Goal: Task Accomplishment & Management: Use online tool/utility

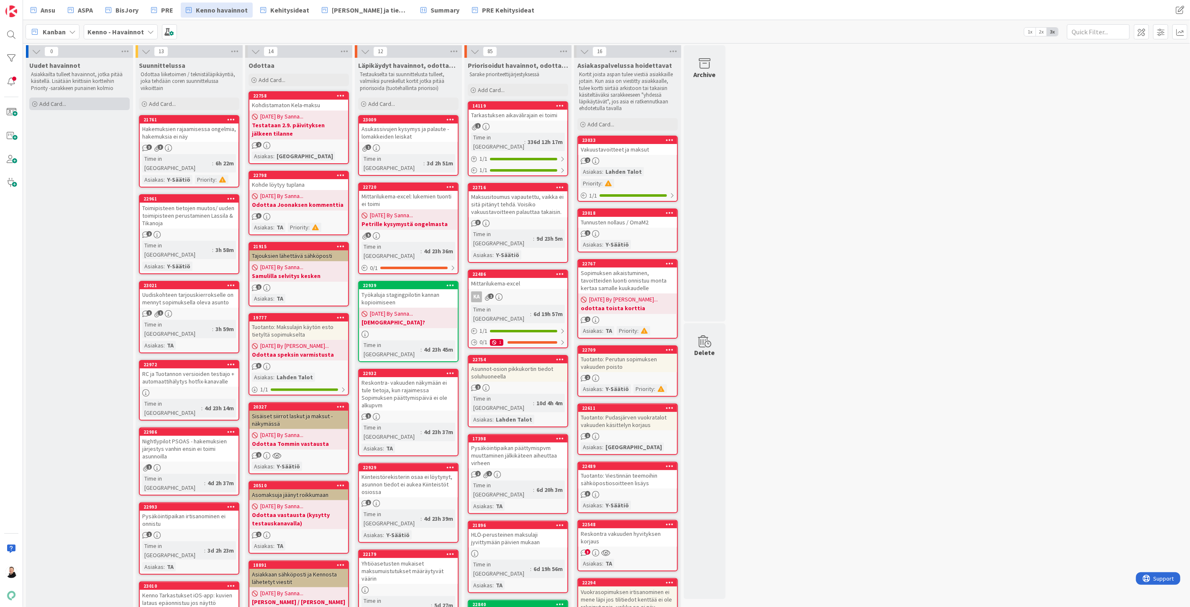
click at [36, 103] on icon at bounding box center [34, 104] width 5 height 5
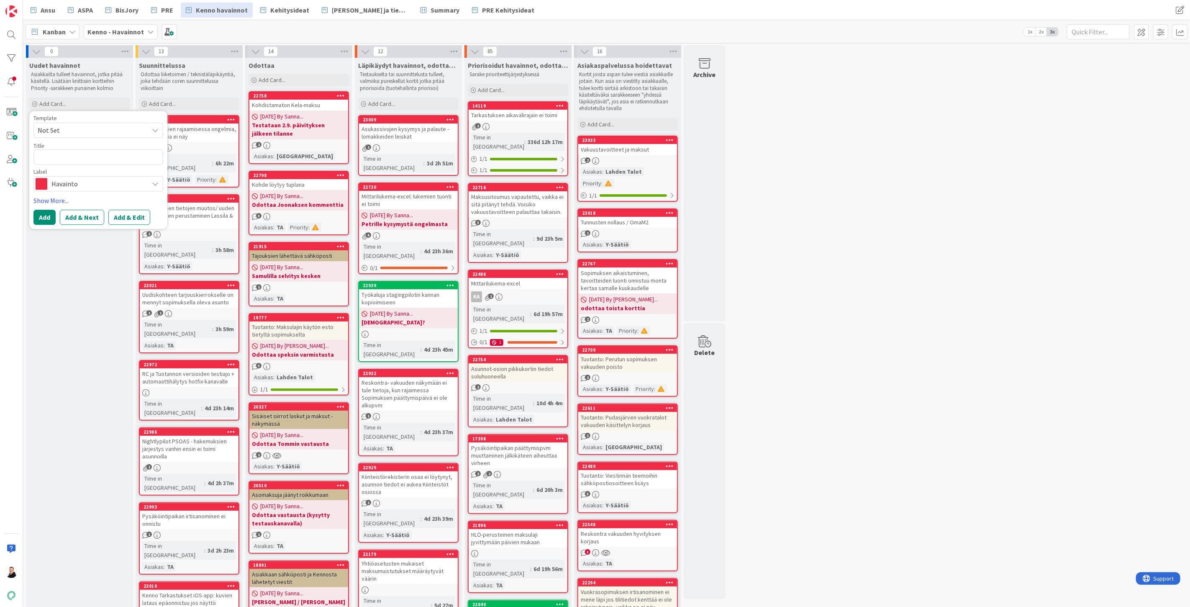
click at [59, 155] on textarea at bounding box center [98, 156] width 130 height 15
click at [55, 156] on textarea at bounding box center [98, 156] width 130 height 15
paste textarea "Liikasuoritus ei näy kennossa"
type textarea "x"
type textarea "Liikasuoritus ei näy kennossa"
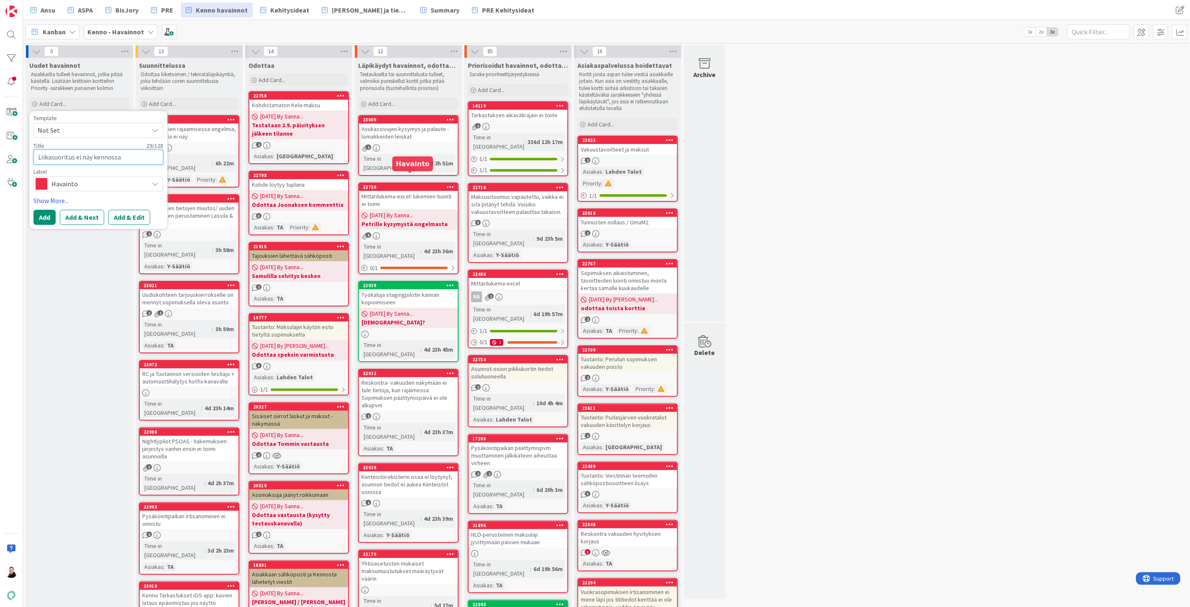
type textarea "x"
type textarea "Liikasuoritus ei näy kennossa"
type textarea "x"
type textarea "Liikasuoritus ei näy kennossa k"
type textarea "x"
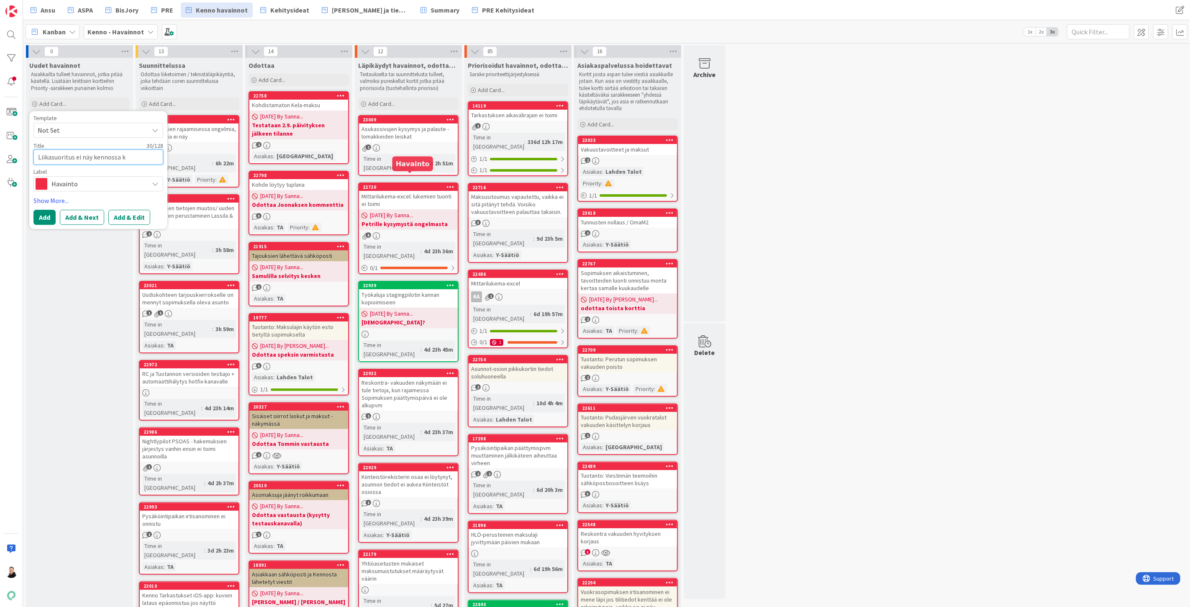
type textarea "Liikasuoritus ei näy kennossa ku"
type textarea "x"
type textarea "Liikasuoritus ei näy kennossa kul"
type textarea "x"
type textarea "Liikasuoritus ei näy kennossa kulu"
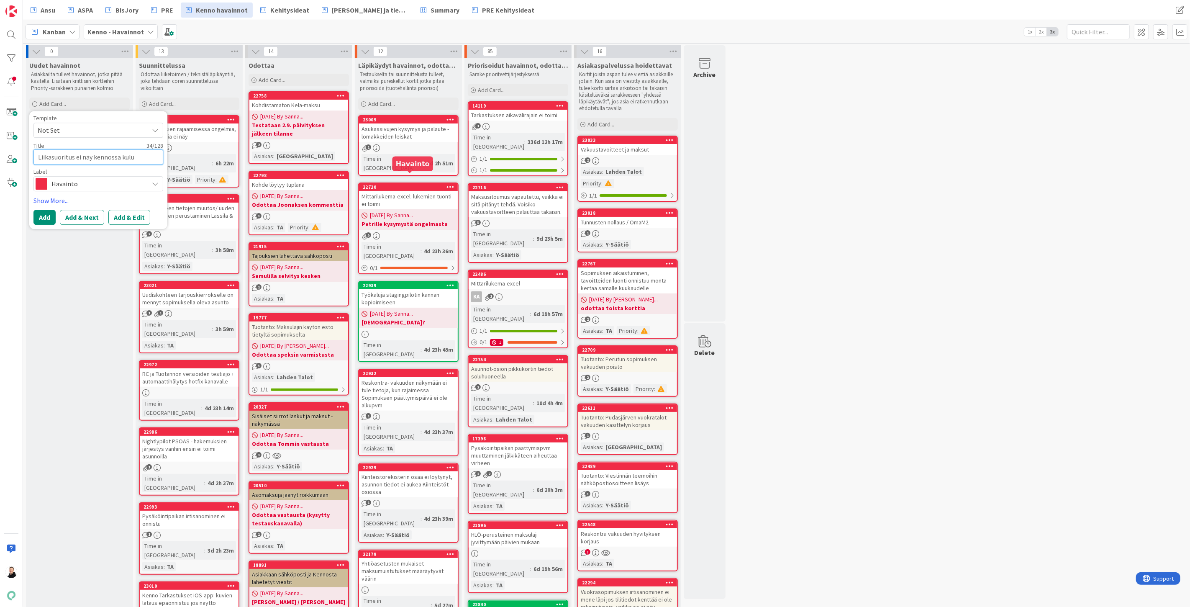
type textarea "x"
type textarea "Liikasuoritus ei näy kennossa kulua"
type textarea "x"
type textarea "Liikasuoritus ei näy kennossa kulu"
type textarea "x"
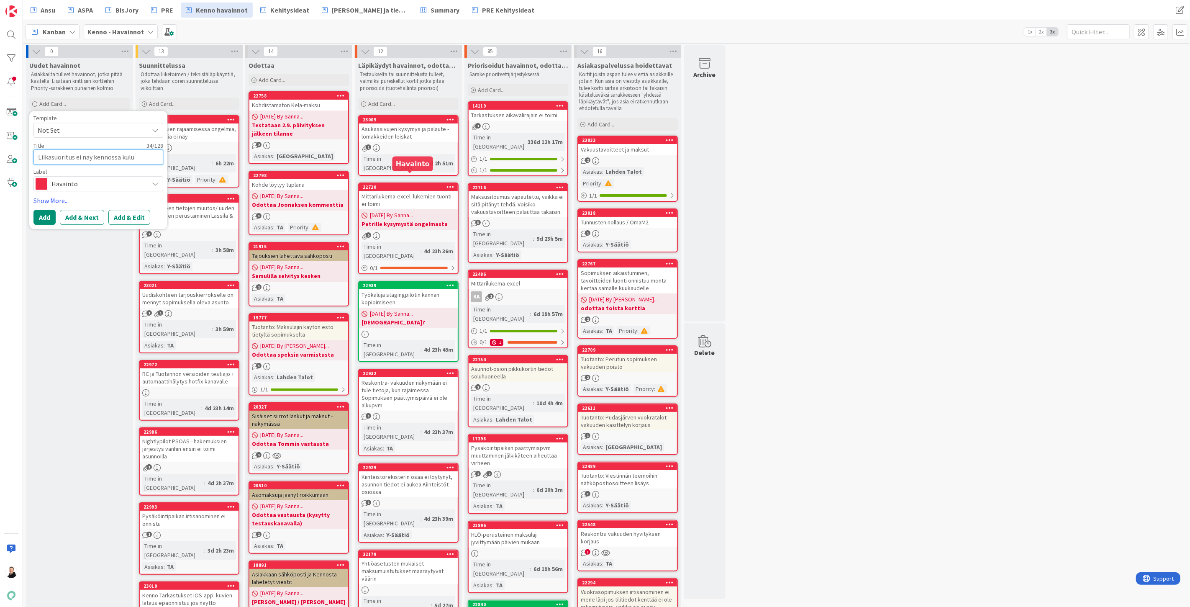
type textarea "Liikasuoritus ei näy kennossa kuluv"
type textarea "x"
type textarea "Liikasuoritus ei näy kennossa kuluva"
type textarea "x"
type textarea "Liikasuoritus ei näy kennossa kuluval"
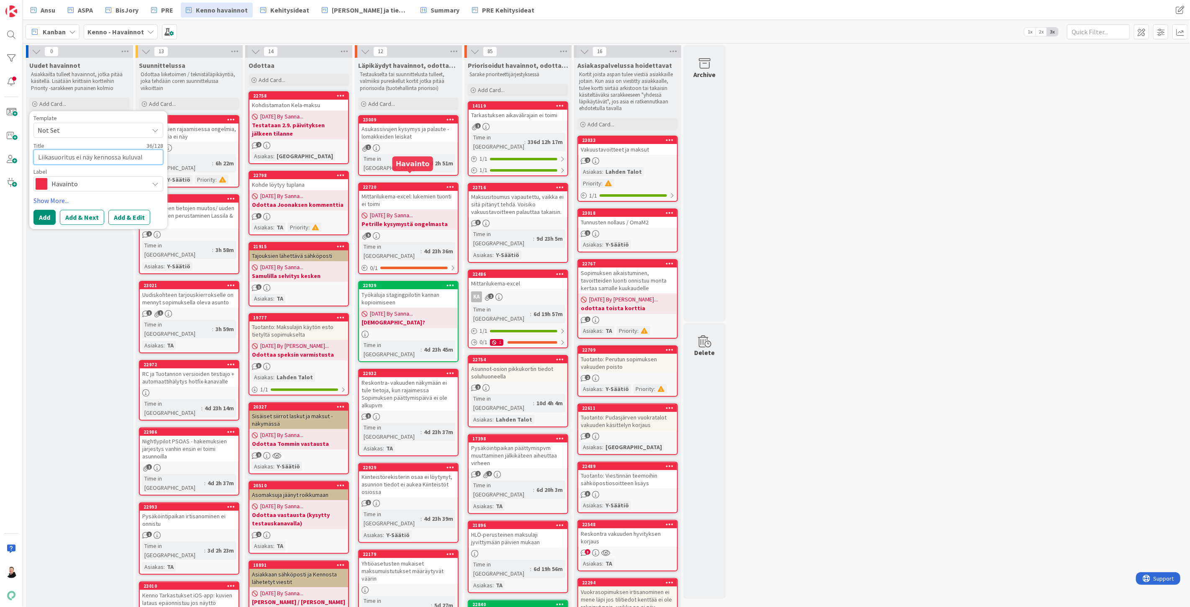
type textarea "x"
type textarea "Liikasuoritus ei näy kennossa kuluvall"
type textarea "x"
type textarea "Liikasuoritus ei näy kennossa kuluvalla"
type textarea "x"
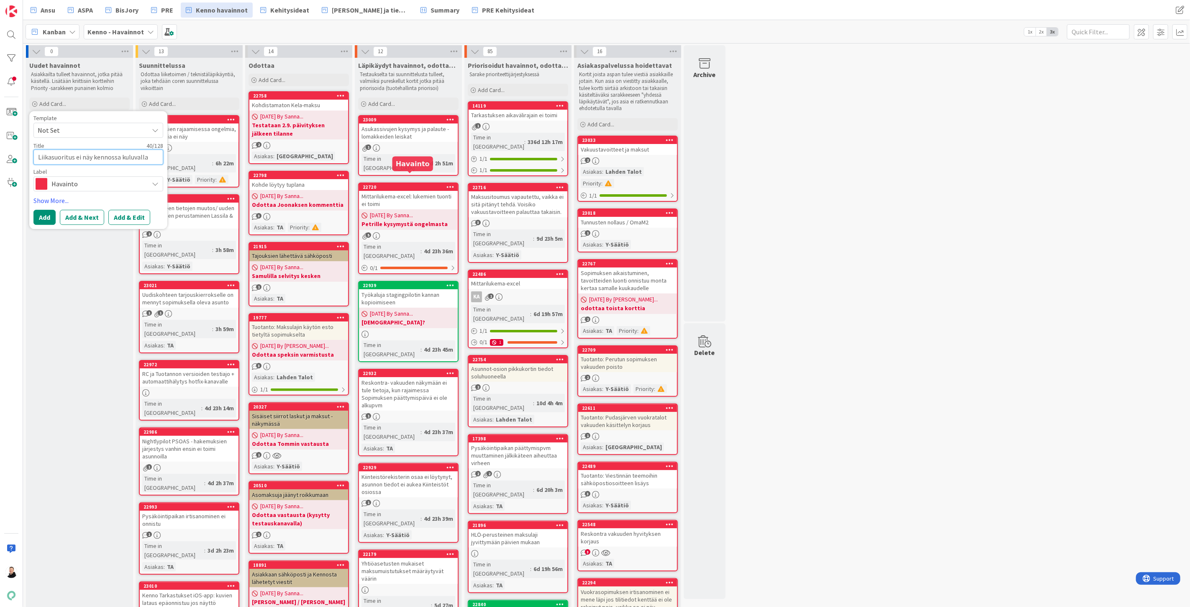
type textarea "Liikasuoritus ei näy kennossa kuluvalla k"
type textarea "x"
type textarea "Liikasuoritus ei näy kennossa kuluvalla ku"
type textarea "x"
type textarea "Liikasuoritus ei näy kennossa kuluvalla kuua"
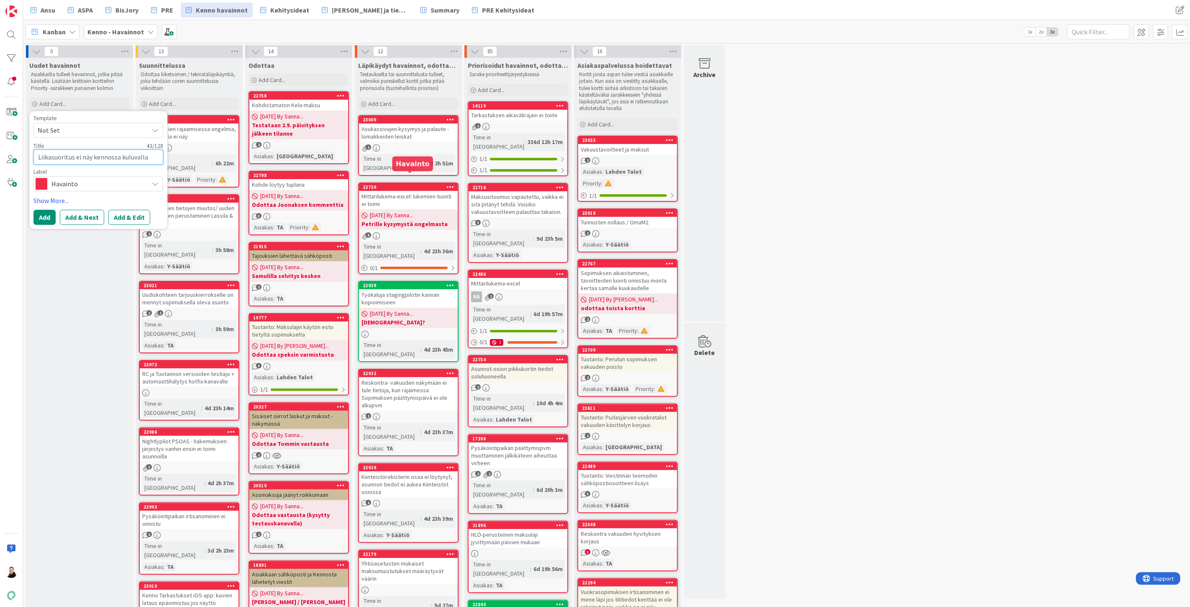
type textarea "x"
type textarea "Liikasuoritus ei näy kennossa kuluvalla kuuak"
type textarea "x"
type textarea "Liikasuoritus ei näy kennossa kuluvalla kuuaku"
type textarea "x"
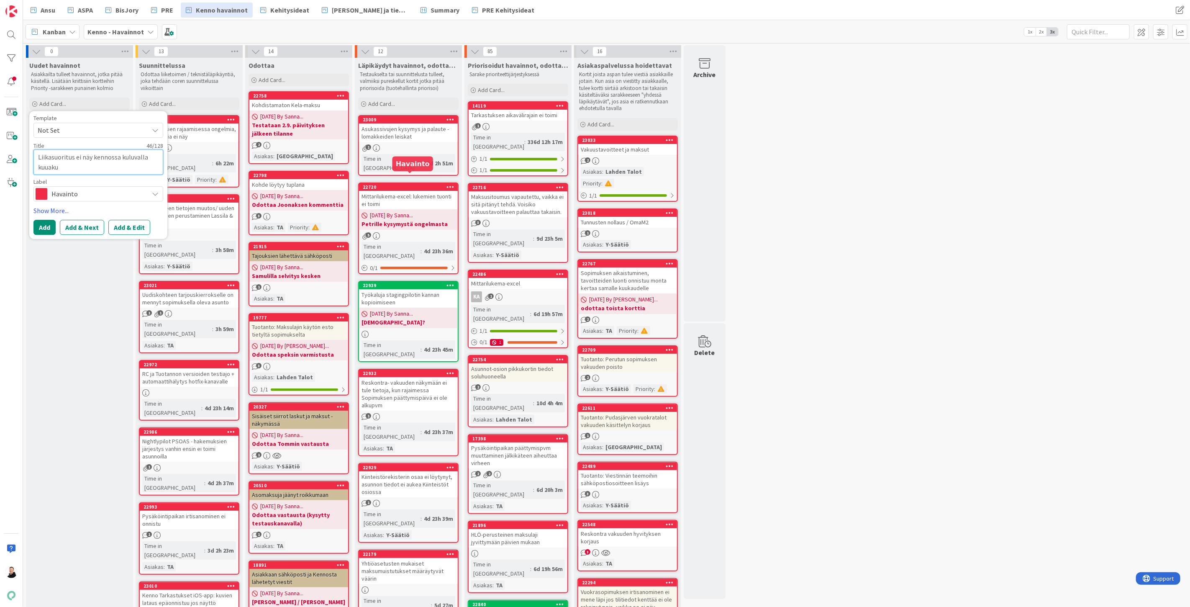
type textarea "Liikasuoritus ei näy kennossa kuluvalla kuuakud"
type textarea "x"
type textarea "Liikasuoritus ei näy kennossa kuluvalla kuuakude"
type textarea "x"
type textarea "Liikasuoritus ei näy kennossa kuluvalla kuuakudel"
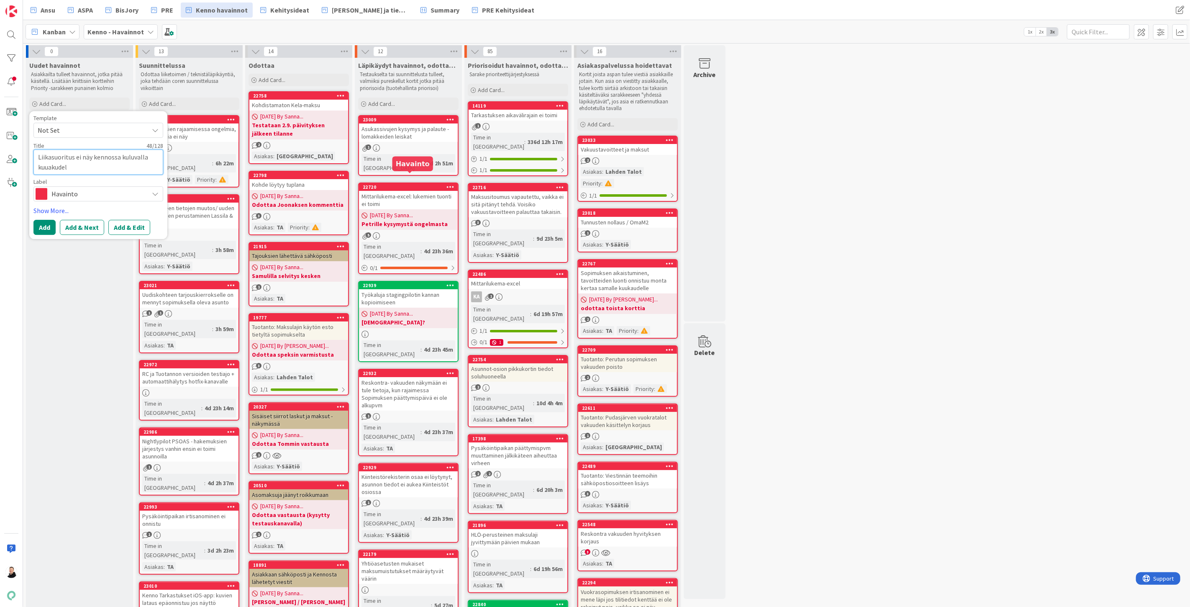
type textarea "x"
type textarea "Liikasuoritus ei näy kennossa kuluvalla kuuakudell"
type textarea "x"
type textarea "Liikasuoritus ei näy kennossa kuluvalla kuuakudelle"
type textarea "x"
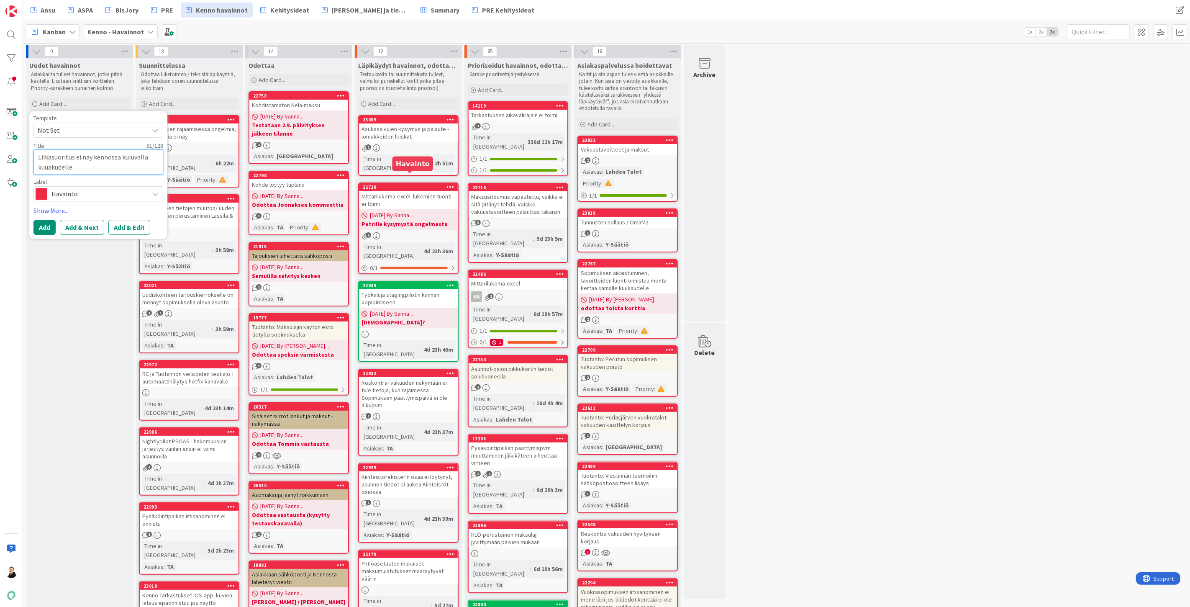
type textarea "Liikasuoritus ei näy kennossa kuluvalla kuuakudelle,"
type textarea "x"
type textarea "Liikasuoritus ei näy kennossa kuluvalla kuuakudelle,"
type textarea "x"
type textarea "Liikasuoritus ei näy kennossa kuluvalla kuuakudelle, k"
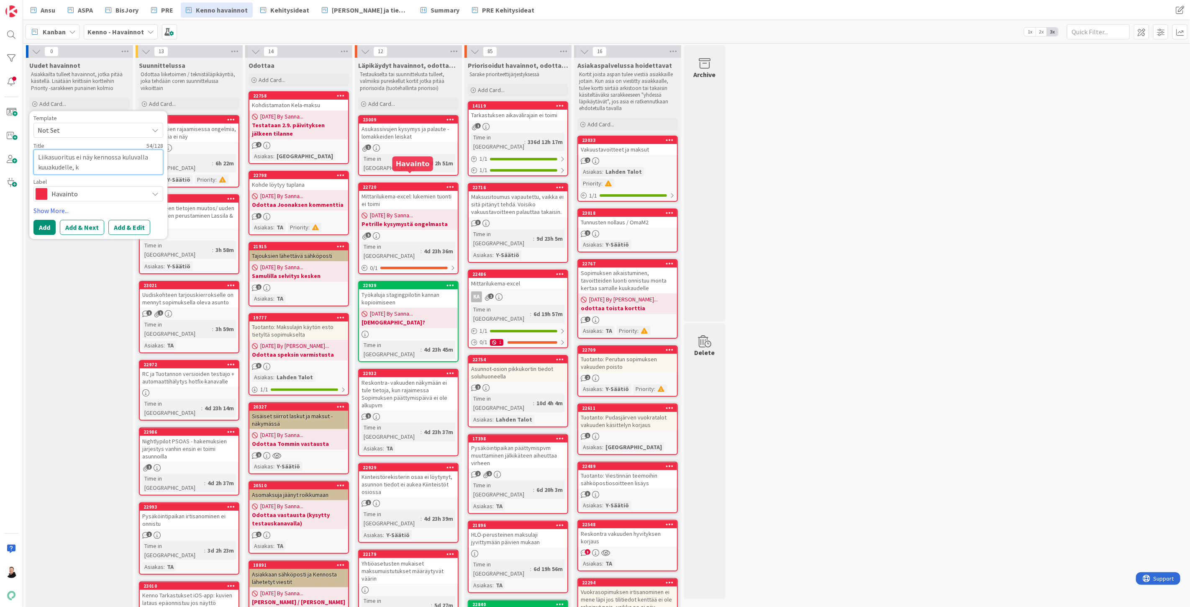
type textarea "x"
type textarea "Liikasuoritus ei näy kennossa kuluvalla kuuakudelle, ku"
type textarea "x"
type textarea "Liikasuoritus ei näy kennossa kuluvalla kuuakudelle, kun"
type textarea "x"
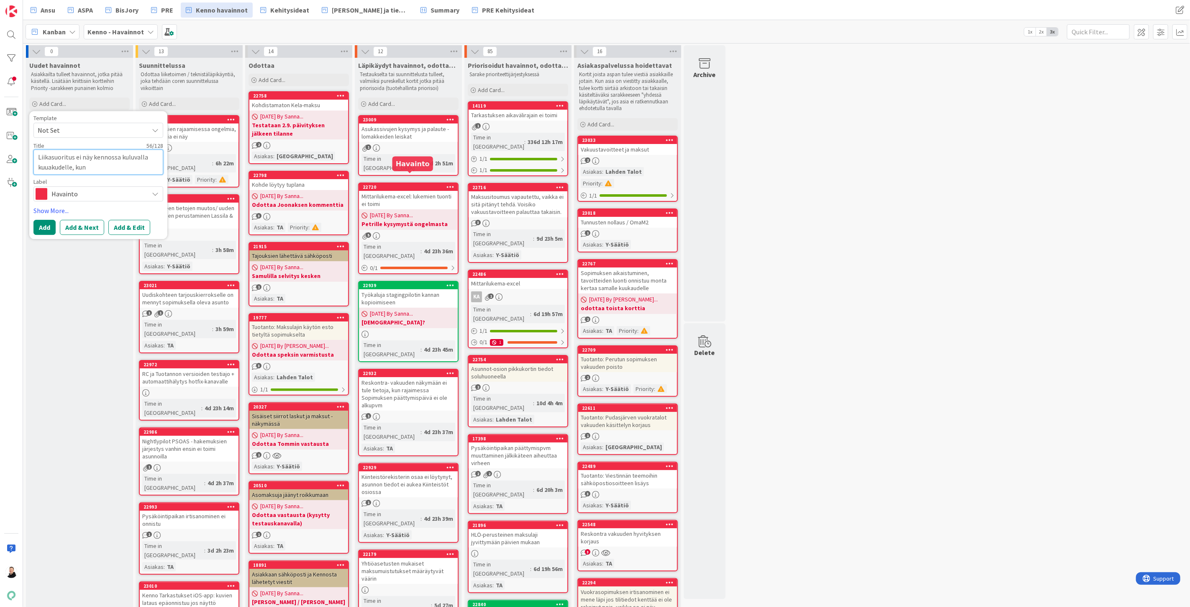
type textarea "Liikasuoritus ei näy kennossa kuluvalla kuuakudelle, kun"
type textarea "x"
type textarea "Liikasuoritus ei näy kennossa kuluvalla kuuakudelle, kun e"
type textarea "x"
type textarea "Liikasuoritus ei näy kennossa kuluvalla kuuakudelle, kun er"
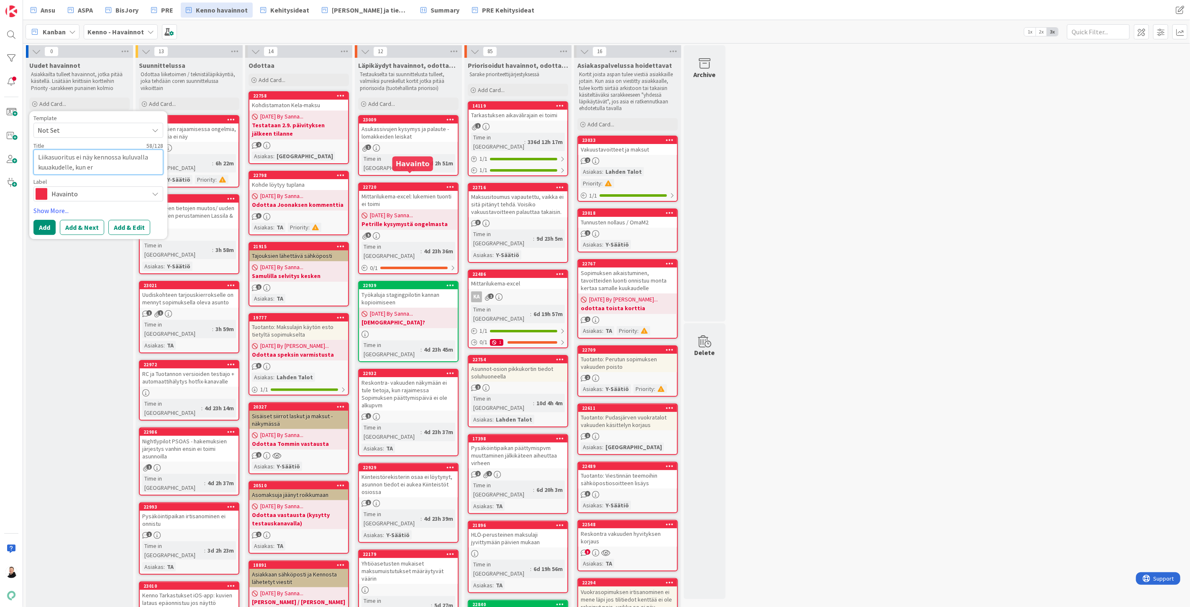
type textarea "x"
type textarea "Liikasuoritus ei näy kennossa kuluvalla kuuakudelle, kun erä"
type textarea "x"
type textarea "Liikasuoritus ei näy kennossa kuluvalla kuuakudelle, kun eräp"
type textarea "x"
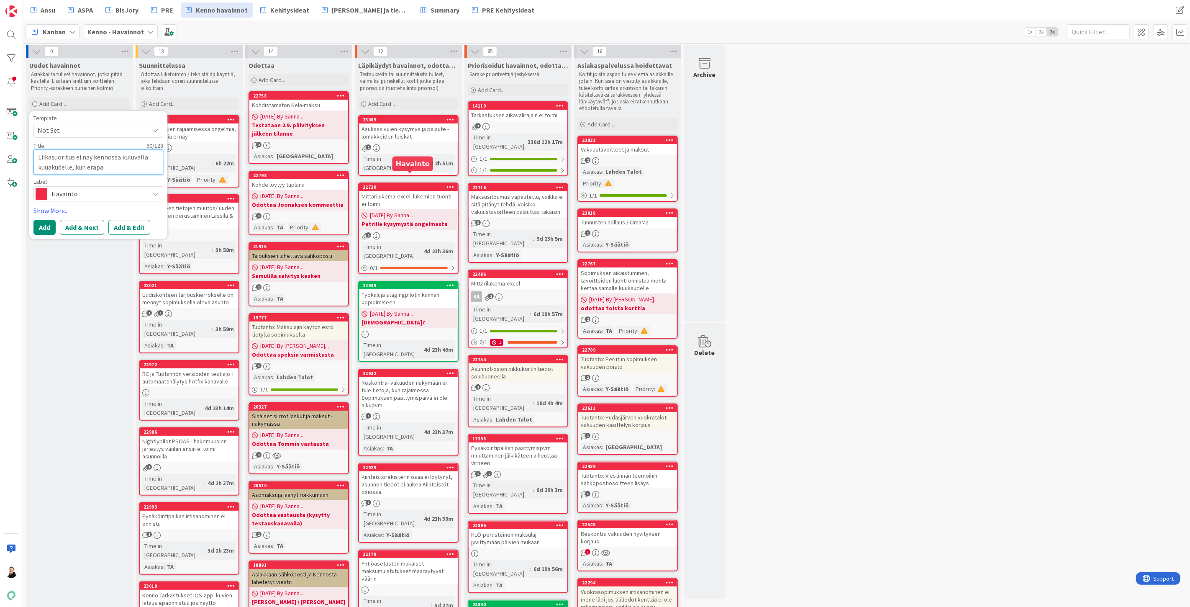
type textarea "Liikasuoritus ei näy kennossa kuluvalla kuuakudelle, kun eräpäi"
type textarea "x"
type textarea "Liikasuoritus ei näy kennossa kuluvalla kuuakudelle, kun eräpäiv"
type textarea "x"
type textarea "Liikasuoritus ei näy kennossa kuluvalla kuuakudelle, kun eräpäivä"
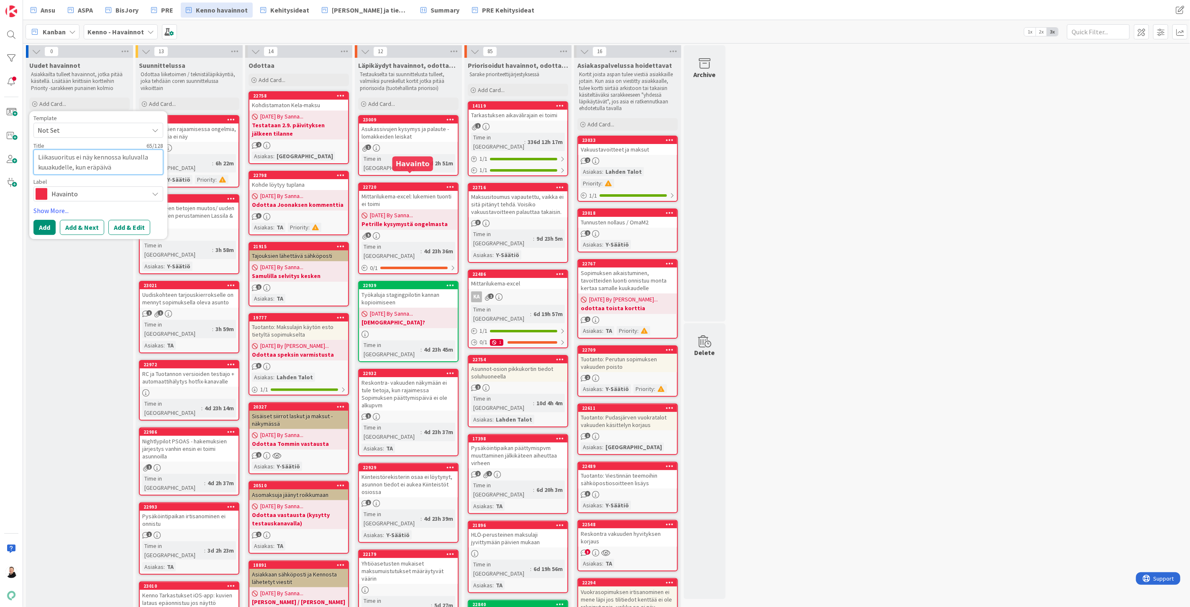
type textarea "x"
type textarea "Liikasuoritus ei näy kennossa kuluvalla kuuakudelle, kun eräpäivä"
type textarea "x"
type textarea "Liikasuoritus ei näy kennossa kuluvalla kuuakudelle, kun eräpäivä v"
type textarea "x"
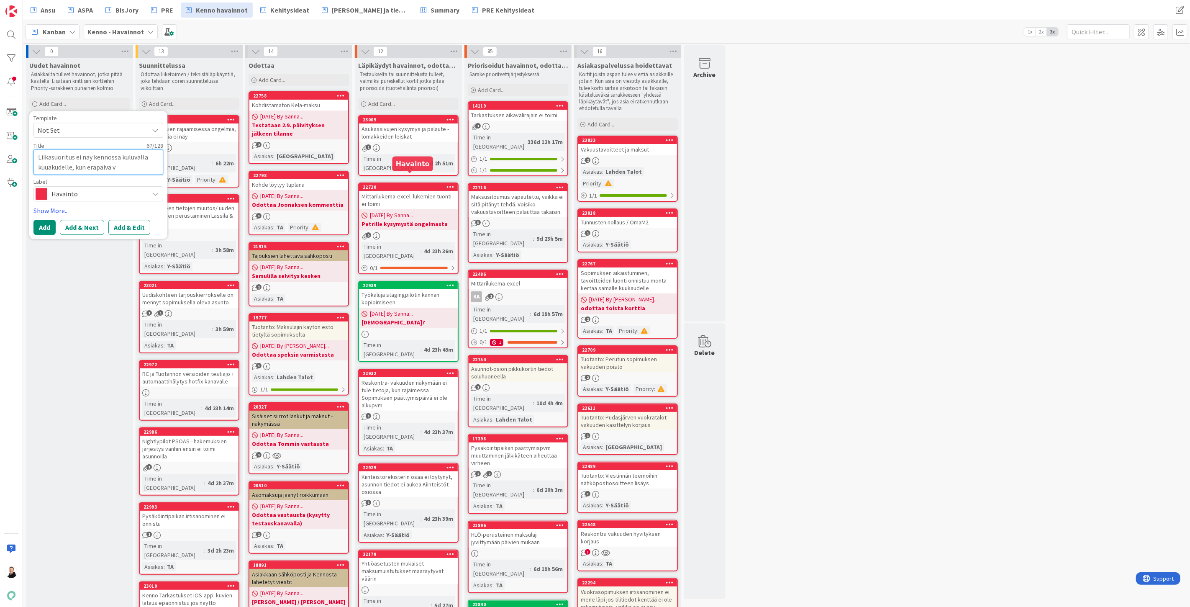
type textarea "Liikasuoritus ei näy kennossa kuluvalla kuuakudelle, kun eräpäivä va"
type textarea "x"
type textarea "Liikasuoritus ei näy kennossa kuluvalla kuuakudelle, kun eräpäivä vas"
type textarea "x"
type textarea "Liikasuoritus ei näy kennossa kuluvalla kuuakudelle, kun eräpäivä vast"
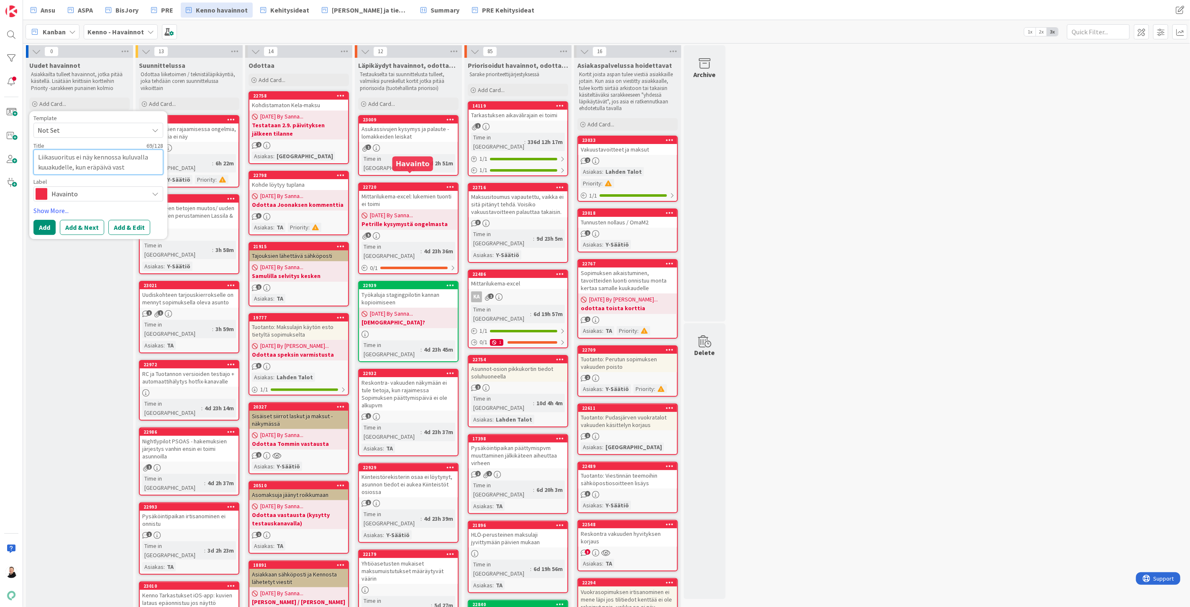
type textarea "x"
type textarea "Liikasuoritus ei näy kennossa kuluvalla kuuakudelle, kun eräpäivä vasta"
type textarea "x"
type textarea "Liikasuoritus ei näy kennossa kuluvalla kuuakudelle, kun eräpäivä vasta t"
type textarea "x"
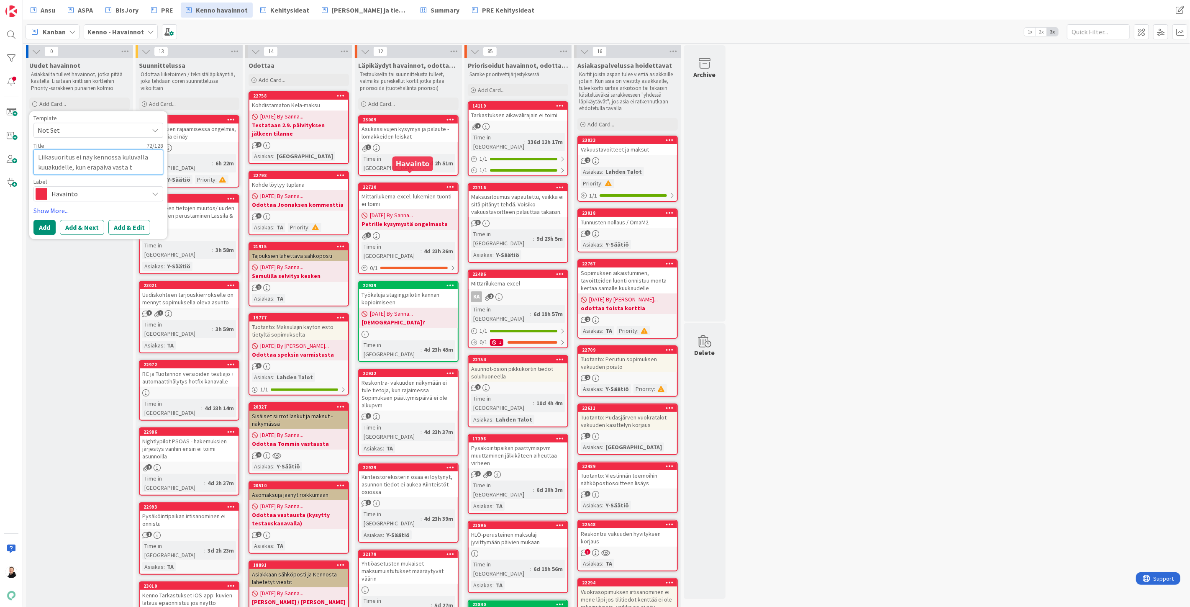
type textarea "Liikasuoritus ei näy kennossa kuluvalla kuuakudelle, kun eräpäivä vasta tu"
type textarea "x"
type textarea "Liikasuoritus ei näy kennossa kuluvalla kuuakudelle, kun eräpäivä vasta tul"
type textarea "x"
type textarea "Liikasuoritus ei näy kennossa kuluvalla kuuakudelle, kun eräpäivä vasta tulo"
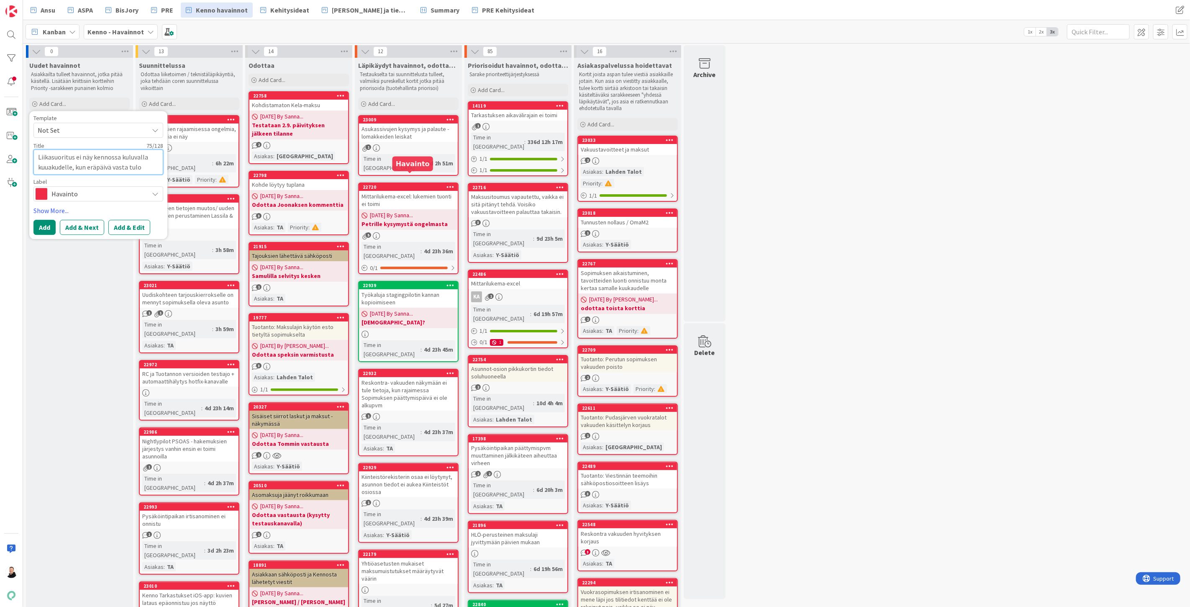
type textarea "x"
type textarea "Liikasuoritus ei näy kennossa kuluvalla kuuakudelle, kun eräpäivä vasta tulos"
type textarea "x"
type textarea "Liikasuoritus ei näy kennossa kuluvalla kuuakudelle, kun eräpäivä vasta tuloss"
type textarea "x"
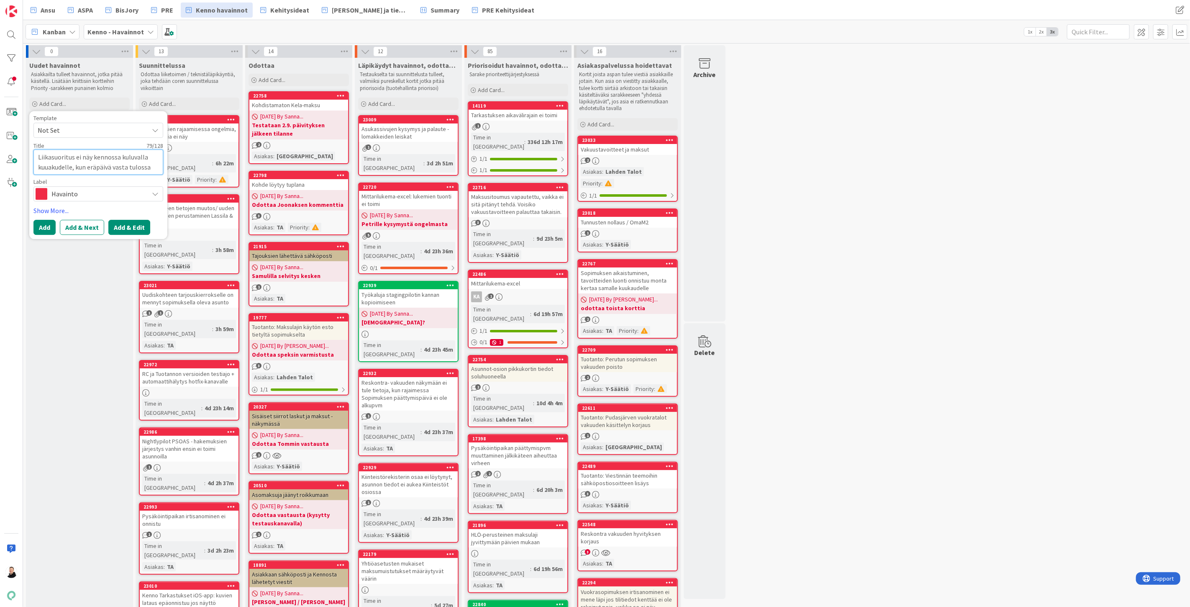
type textarea "Liikasuoritus ei näy kennossa kuluvalla kuuakudelle, kun eräpäivä vasta tulossa"
click at [126, 229] on button "Add & Edit" at bounding box center [129, 227] width 42 height 15
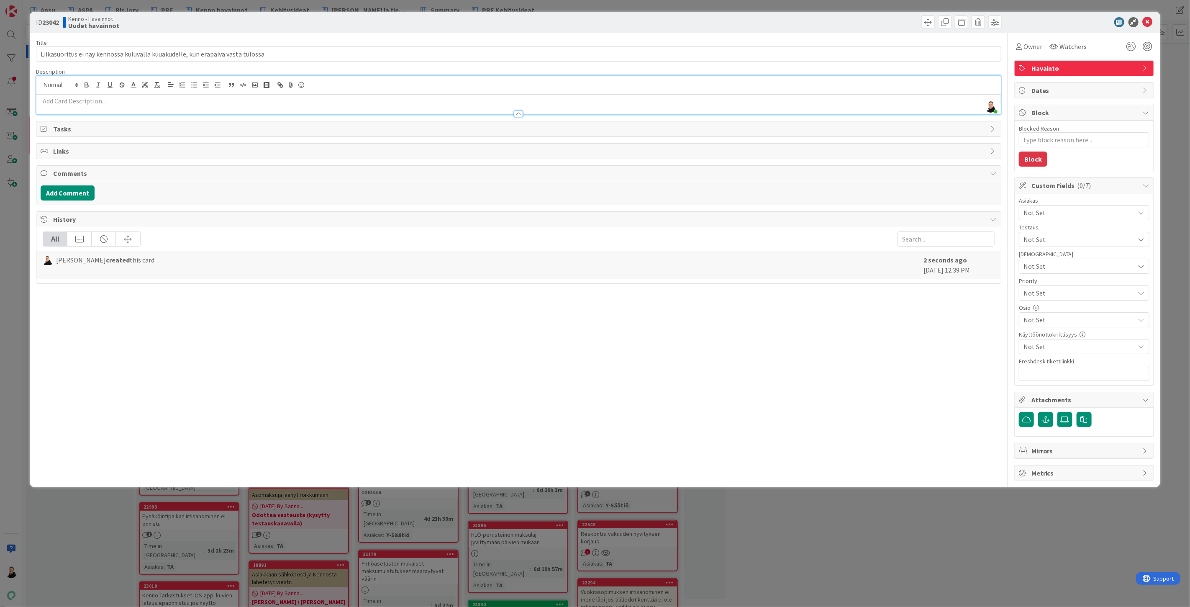
click at [49, 86] on div "[PERSON_NAME] just joined" at bounding box center [518, 95] width 965 height 39
click at [49, 101] on p at bounding box center [519, 101] width 956 height 10
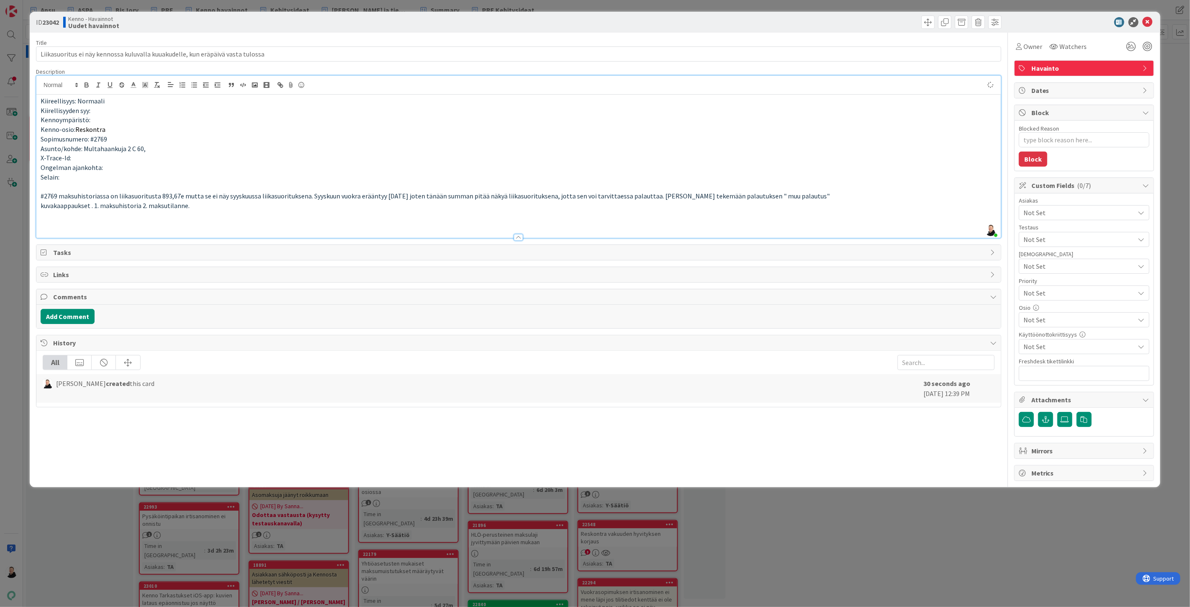
type textarea "x"
click at [50, 223] on p at bounding box center [519, 225] width 956 height 10
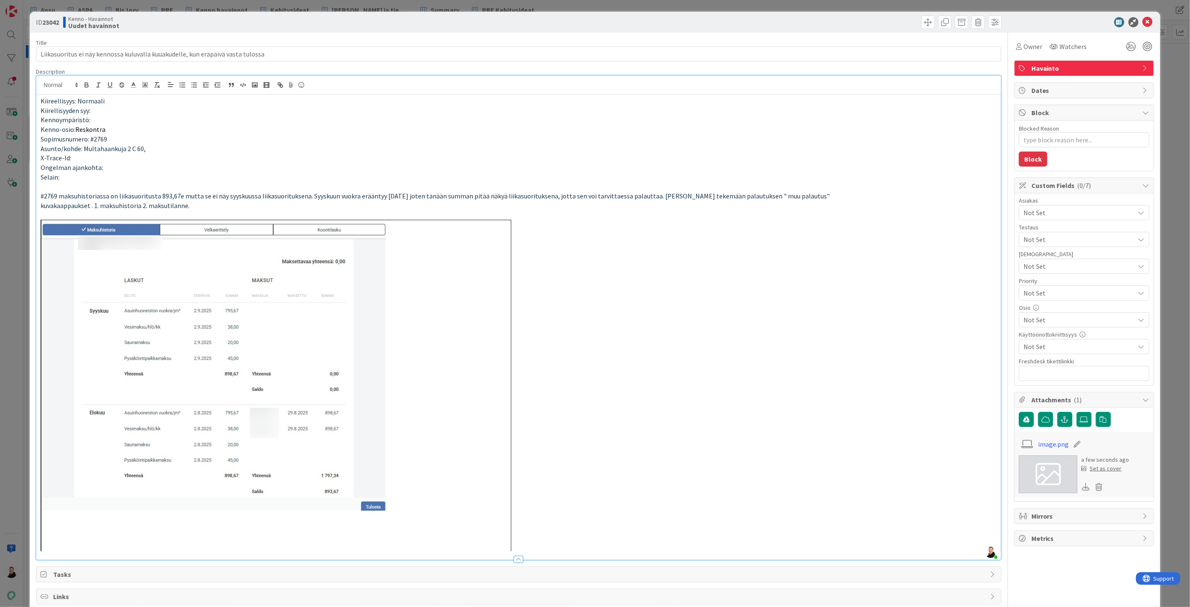
click at [550, 525] on div "Title 79 / 128 Liikasuoritus ei näy kennossa kuluvalla kuuakudelle, kun eräpäiv…" at bounding box center [518, 381] width 965 height 696
click at [566, 508] on p at bounding box center [519, 385] width 956 height 331
click at [59, 570] on div at bounding box center [518, 574] width 965 height 9
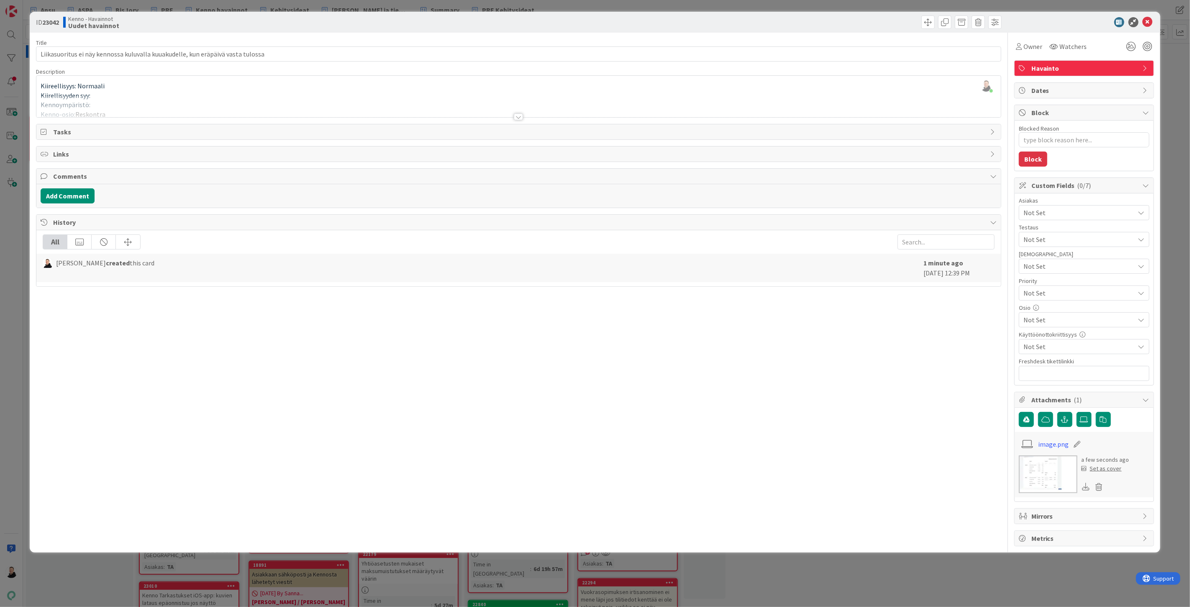
click at [521, 116] on div at bounding box center [518, 116] width 9 height 7
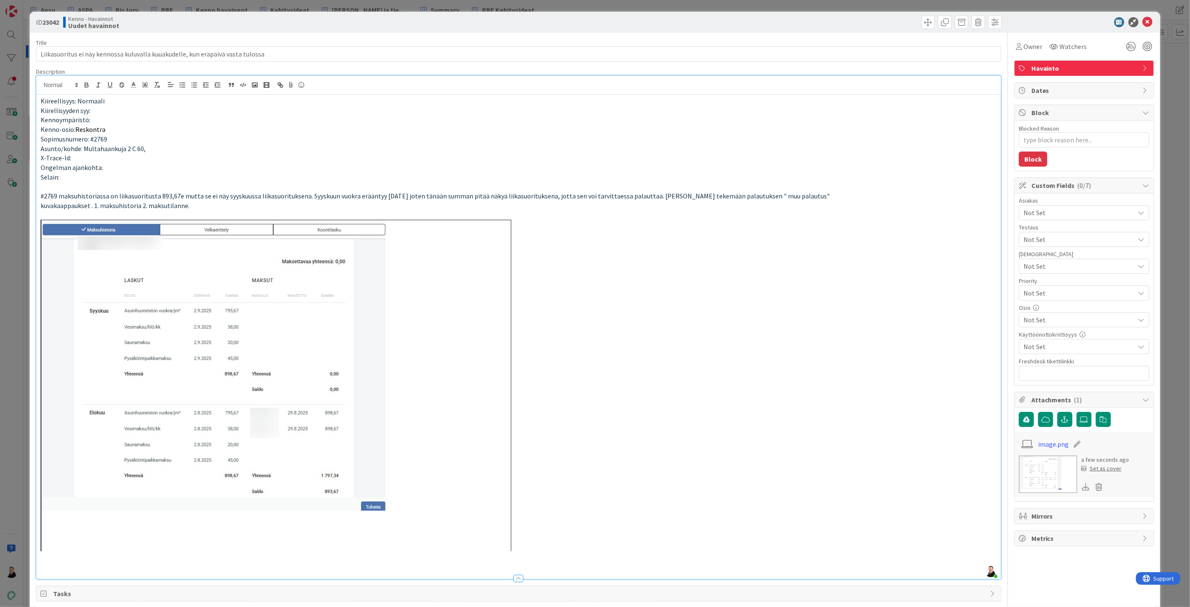
click at [572, 534] on p at bounding box center [519, 385] width 956 height 331
click at [44, 567] on p at bounding box center [519, 566] width 956 height 10
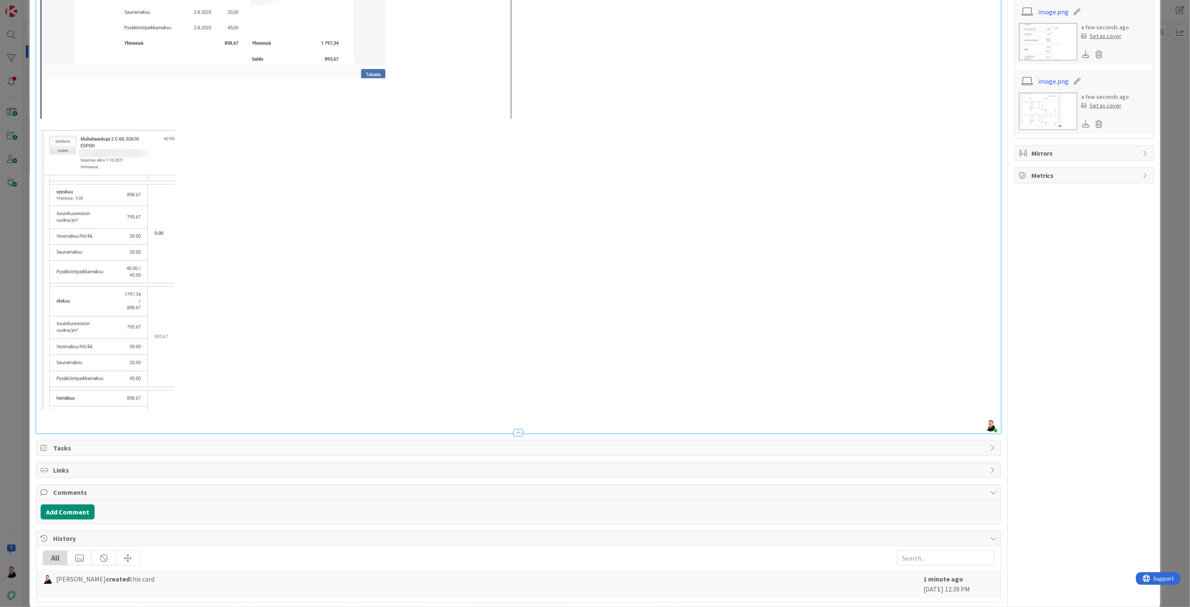
scroll to position [447, 0]
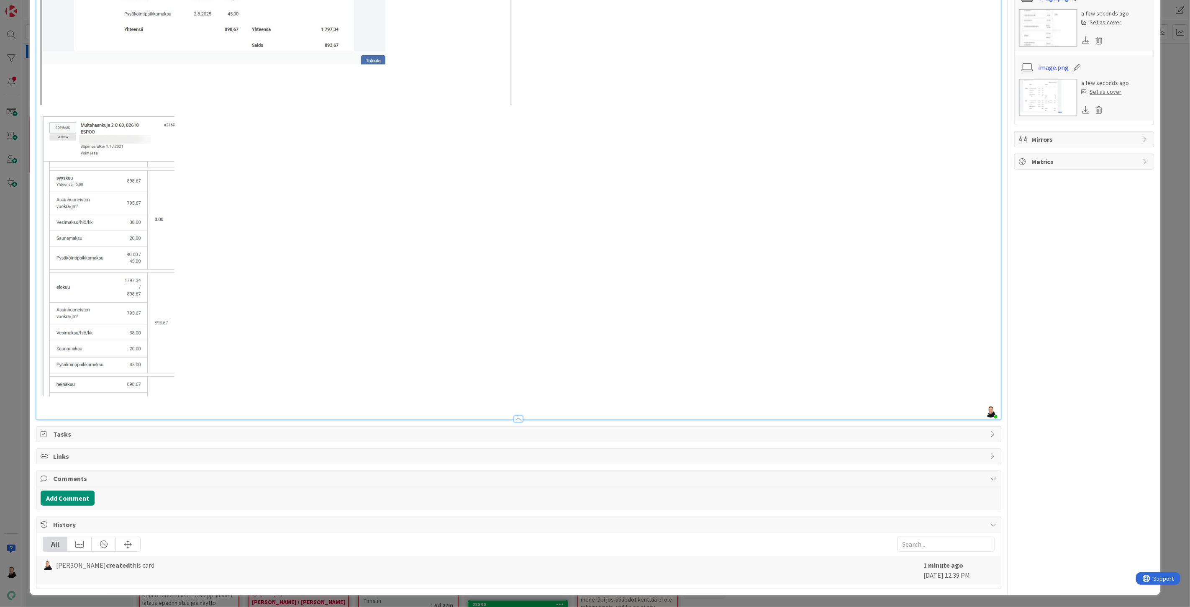
click at [292, 395] on p at bounding box center [519, 263] width 956 height 296
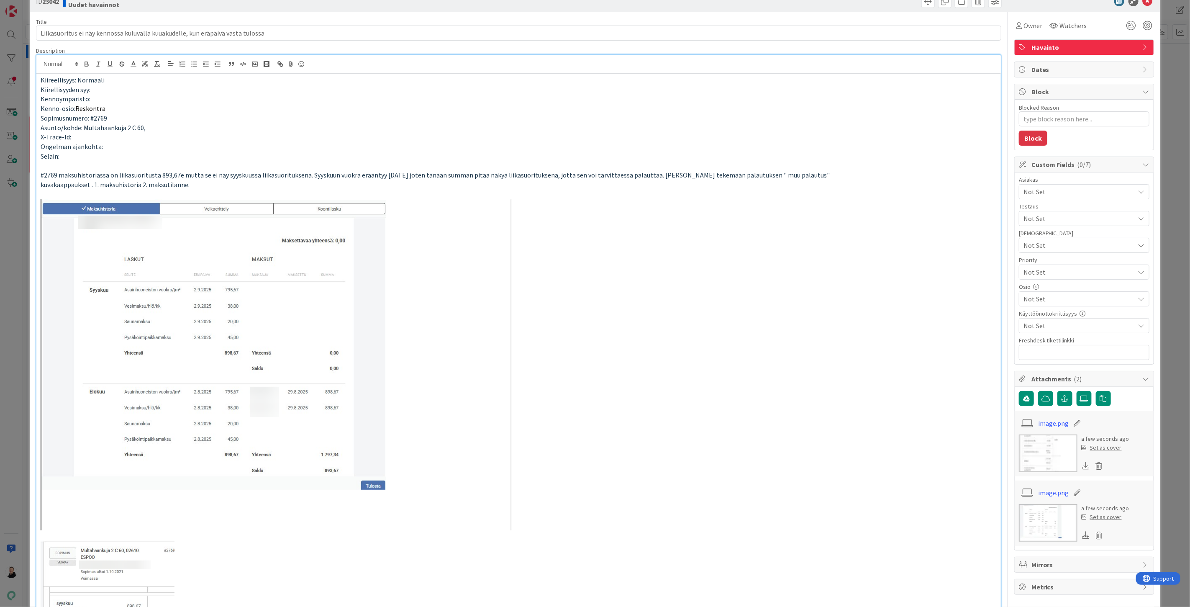
scroll to position [0, 0]
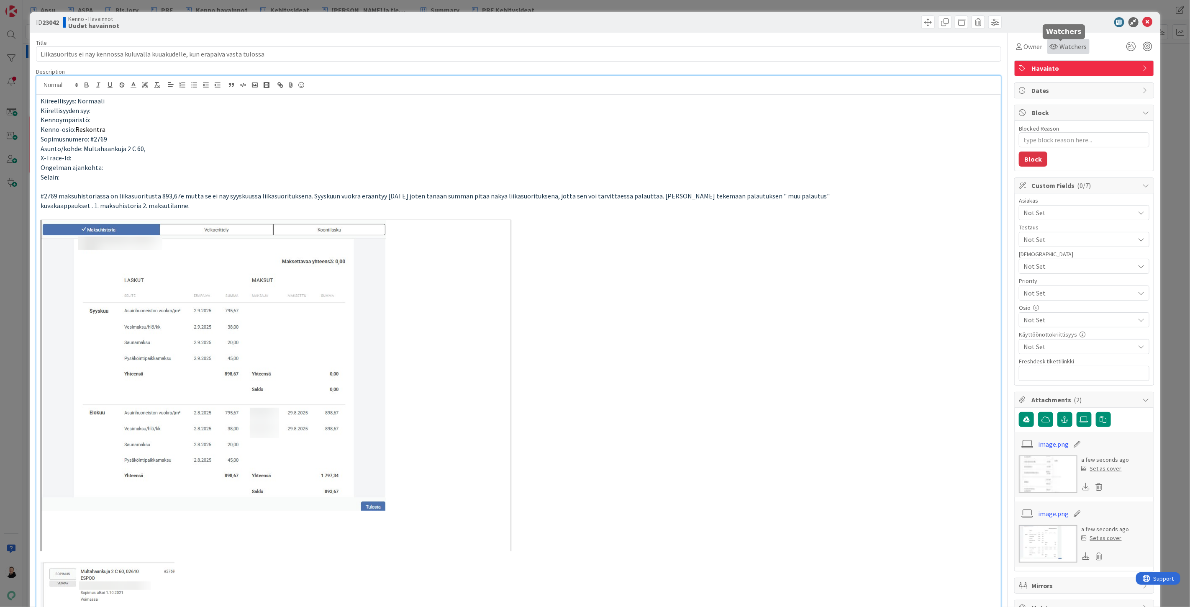
click at [1064, 47] on span "Watchers" at bounding box center [1073, 46] width 27 height 10
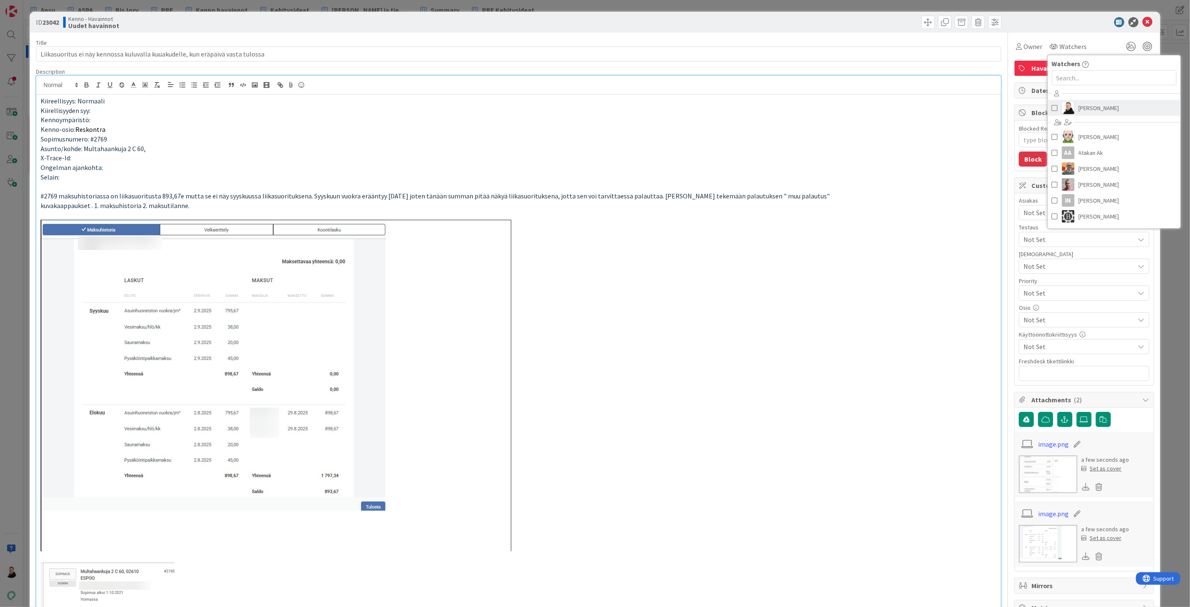
click at [1079, 105] on span "[PERSON_NAME]" at bounding box center [1099, 108] width 41 height 13
click at [904, 242] on p at bounding box center [519, 385] width 956 height 331
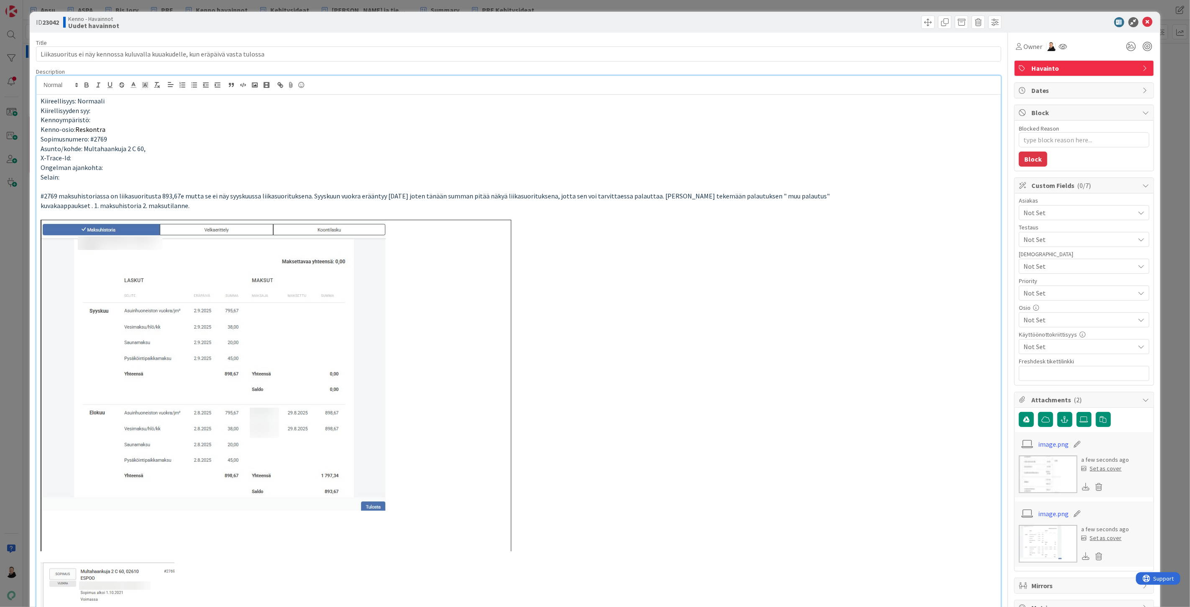
click at [1063, 211] on span "Not Set" at bounding box center [1079, 213] width 111 height 10
click at [1045, 236] on link "TA" at bounding box center [1082, 232] width 133 height 15
click at [935, 278] on p at bounding box center [519, 385] width 956 height 331
click at [1055, 321] on span "Not Set" at bounding box center [1079, 320] width 111 height 10
click at [1032, 415] on span "Reskontra" at bounding box center [1046, 414] width 30 height 13
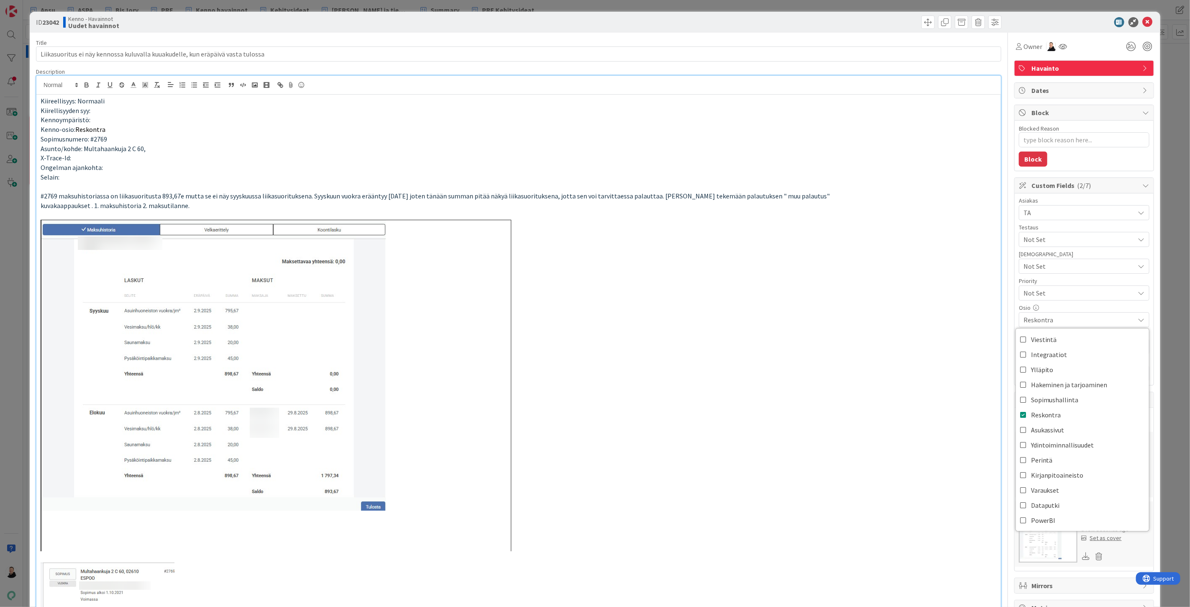
type textarea "x"
click at [907, 409] on p at bounding box center [519, 385] width 956 height 331
click at [1034, 372] on input "text" at bounding box center [1084, 373] width 131 height 15
click at [1037, 375] on input "text" at bounding box center [1084, 373] width 131 height 15
paste input "[URL][DOMAIN_NAME]"
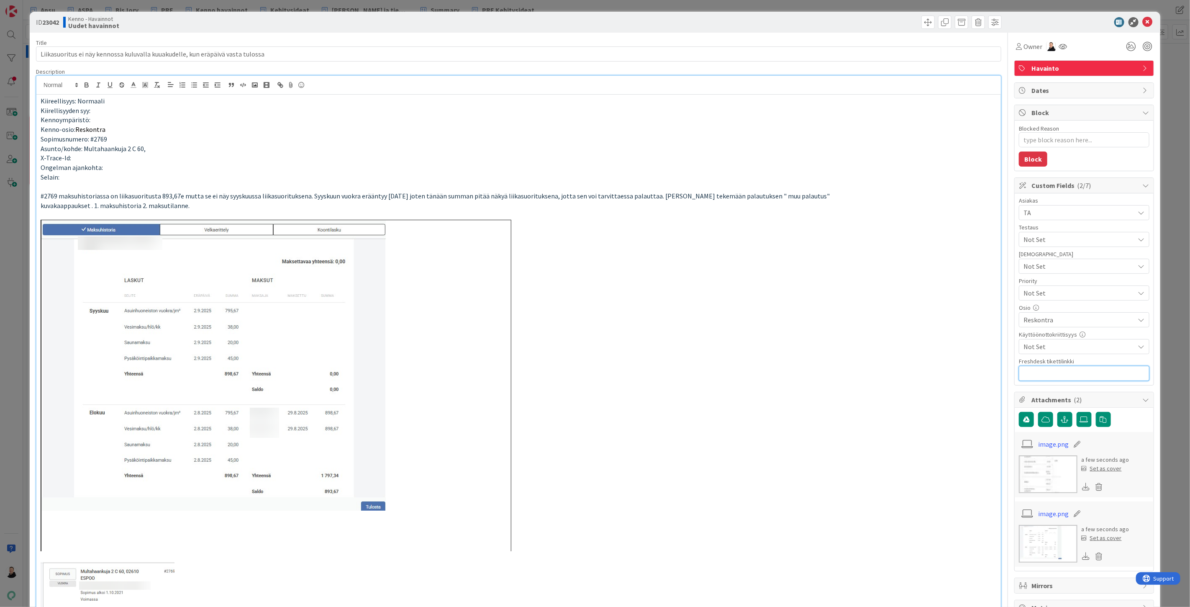
type input "[URL][DOMAIN_NAME]"
type textarea "x"
type input "[URL][DOMAIN_NAME]"
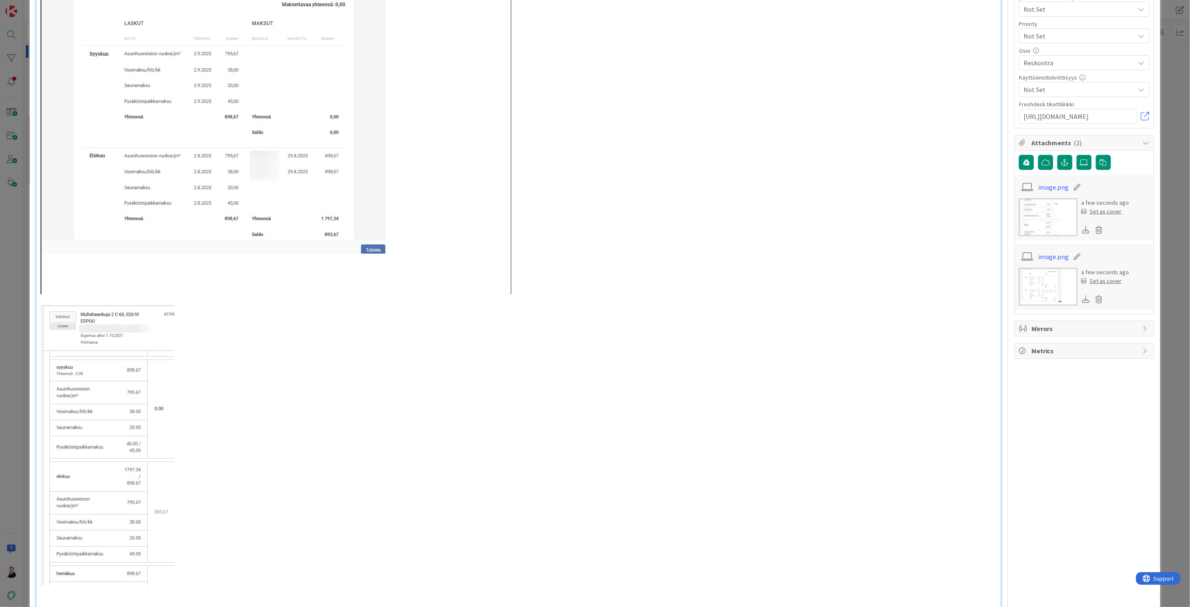
scroll to position [0, 0]
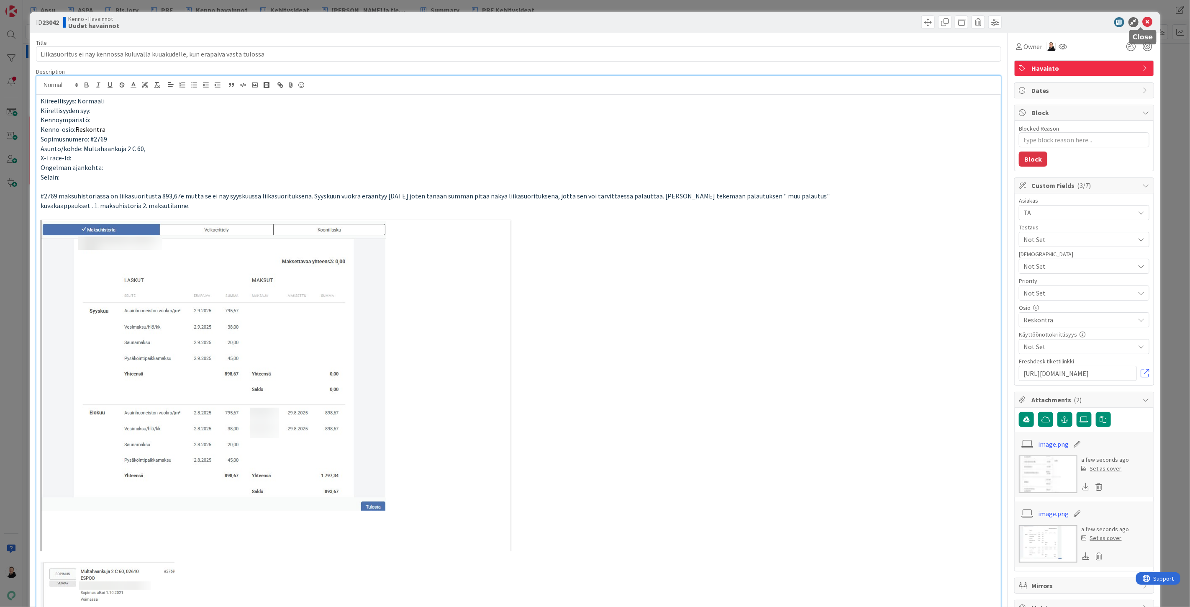
click at [1143, 21] on icon at bounding box center [1148, 22] width 10 height 10
